Goal: Use online tool/utility: Use online tool/utility

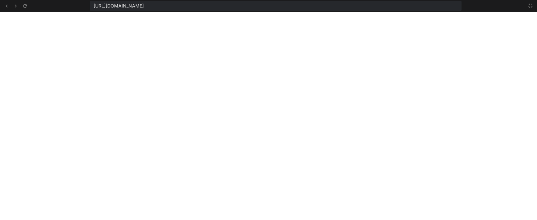
scroll to position [123, 0]
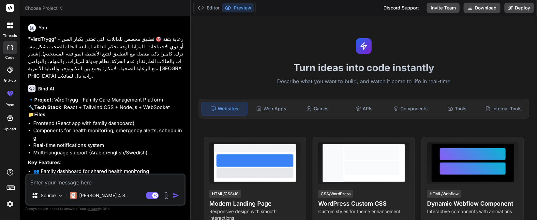
type textarea "x"
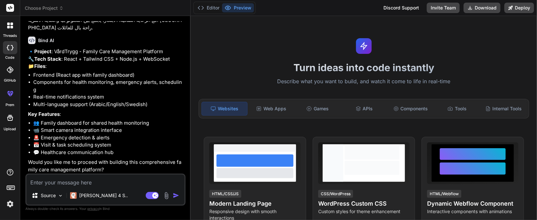
scroll to position [49, 0]
type textarea "غ"
type textarea "x"
type textarea "غث"
type textarea "x"
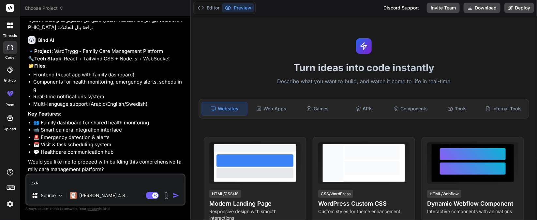
type textarea "غ"
type textarea "x"
type textarea "y"
type textarea "x"
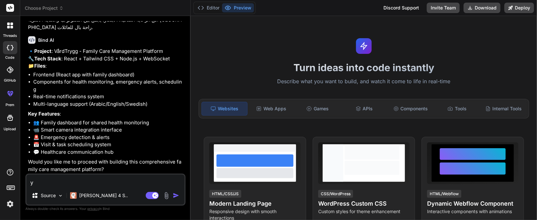
type textarea "ye"
type textarea "x"
type textarea "yes"
type textarea "x"
type textarea "yes"
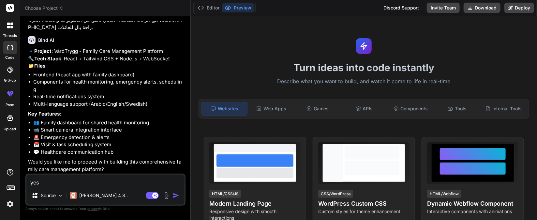
click at [178, 197] on img "button" at bounding box center [176, 195] width 7 height 7
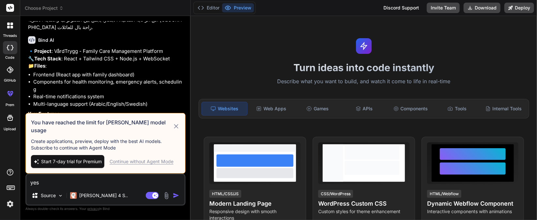
click at [150, 160] on div "Continue without Agent Mode" at bounding box center [142, 161] width 64 height 7
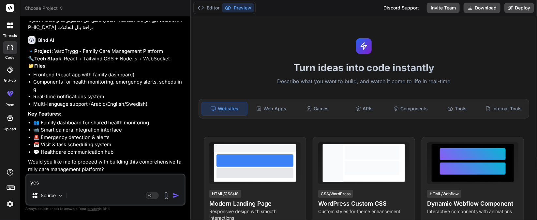
click at [178, 194] on img "button" at bounding box center [176, 195] width 7 height 7
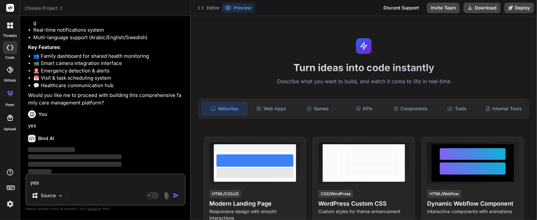
scroll to position [116, 0]
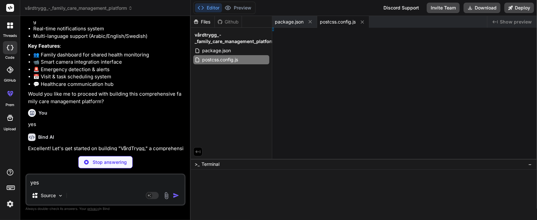
type textarea "x"
type textarea "};"
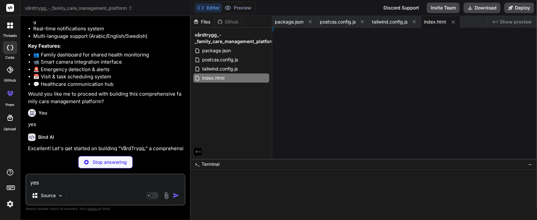
type textarea "x"
type textarea "html>"
type textarea "x"
type textarea "ospace; }"
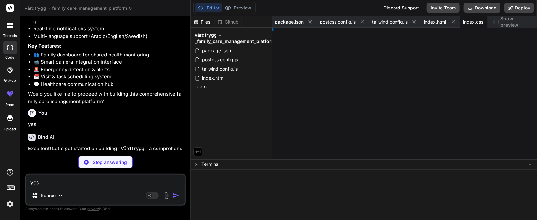
type textarea "x"
type textarea ";"
type textarea "x"
type textarea "lt App;"
type textarea "x"
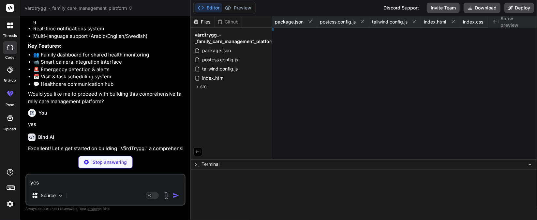
type textarea "" } }"
type textarea "x"
type textarea ");"
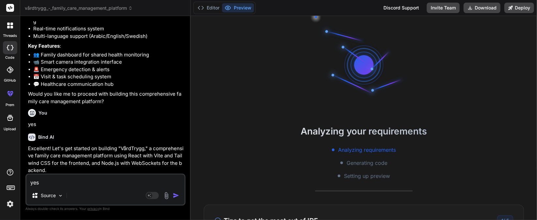
type textarea "x"
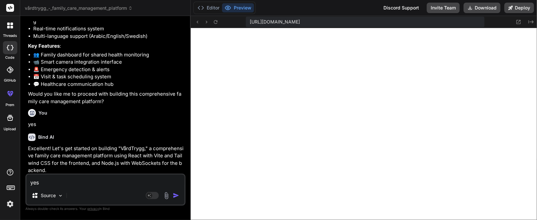
type textarea "}); // Start the HTTP server server.listen(port, () => { console.log(`Backend s…"
click at [486, 5] on button "Download" at bounding box center [481, 8] width 37 height 10
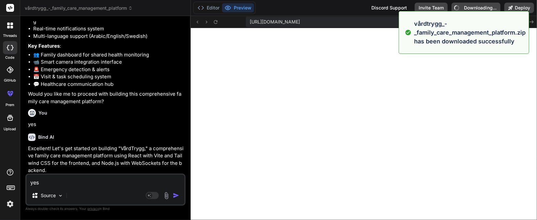
type textarea "x"
